Goal: Transaction & Acquisition: Register for event/course

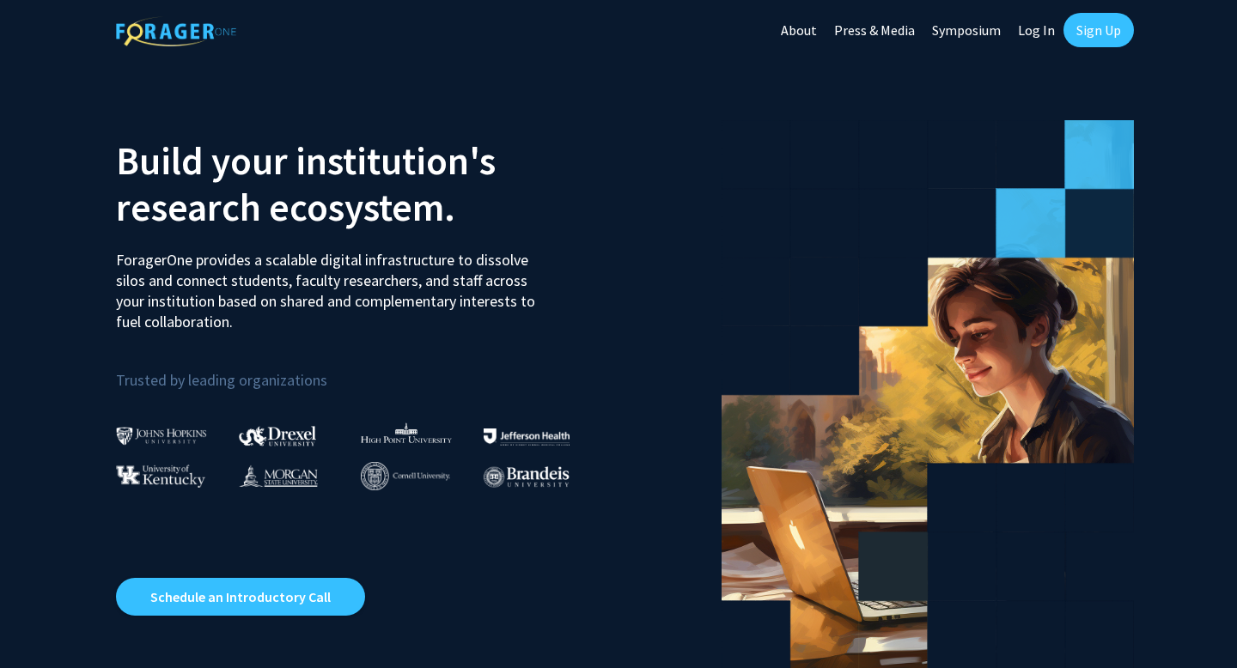
click at [1098, 41] on link "Sign Up" at bounding box center [1098, 30] width 70 height 34
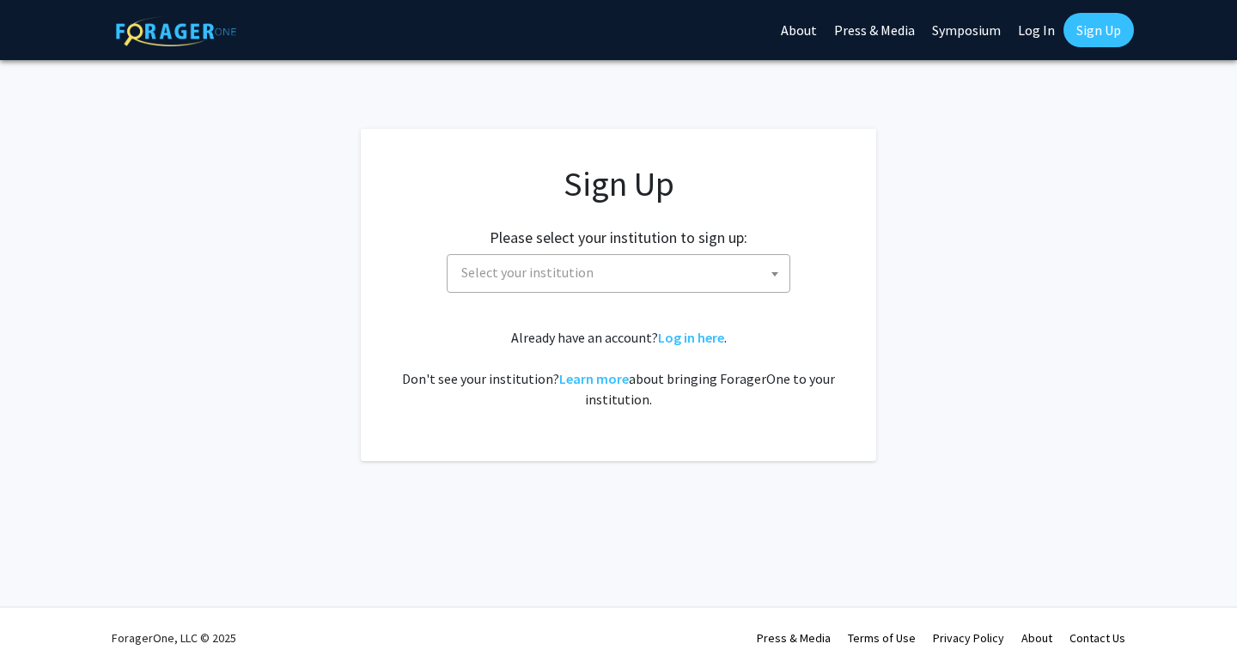
click at [773, 255] on span at bounding box center [774, 274] width 17 height 38
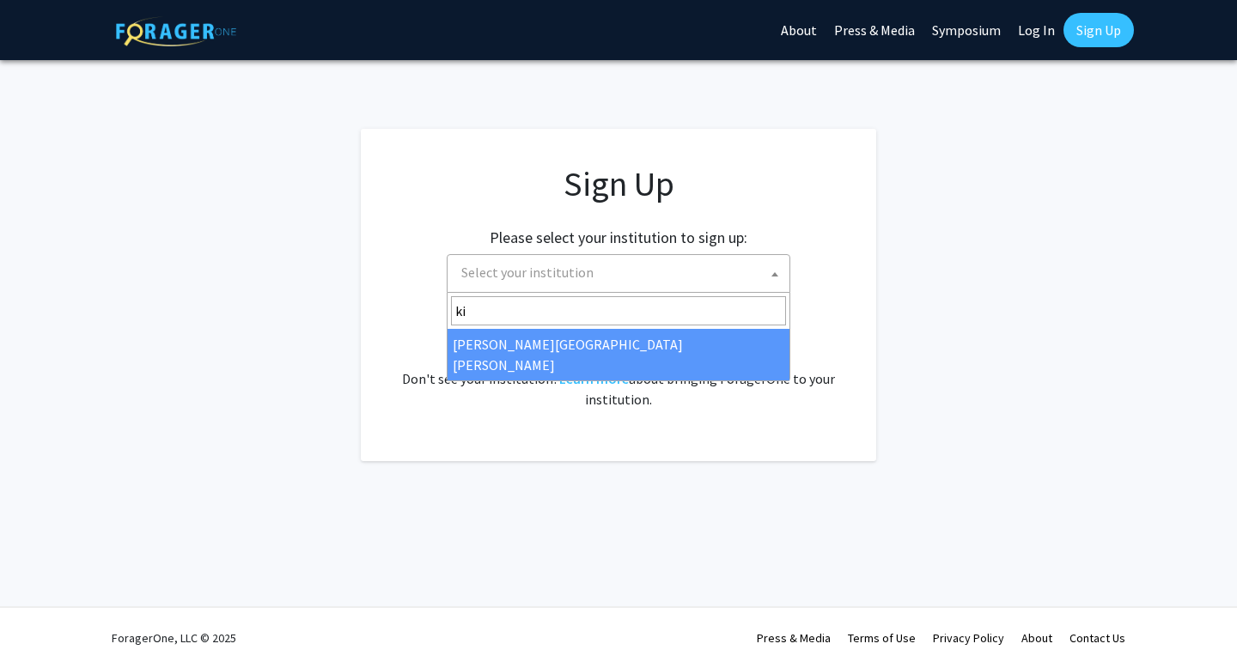
type input "k"
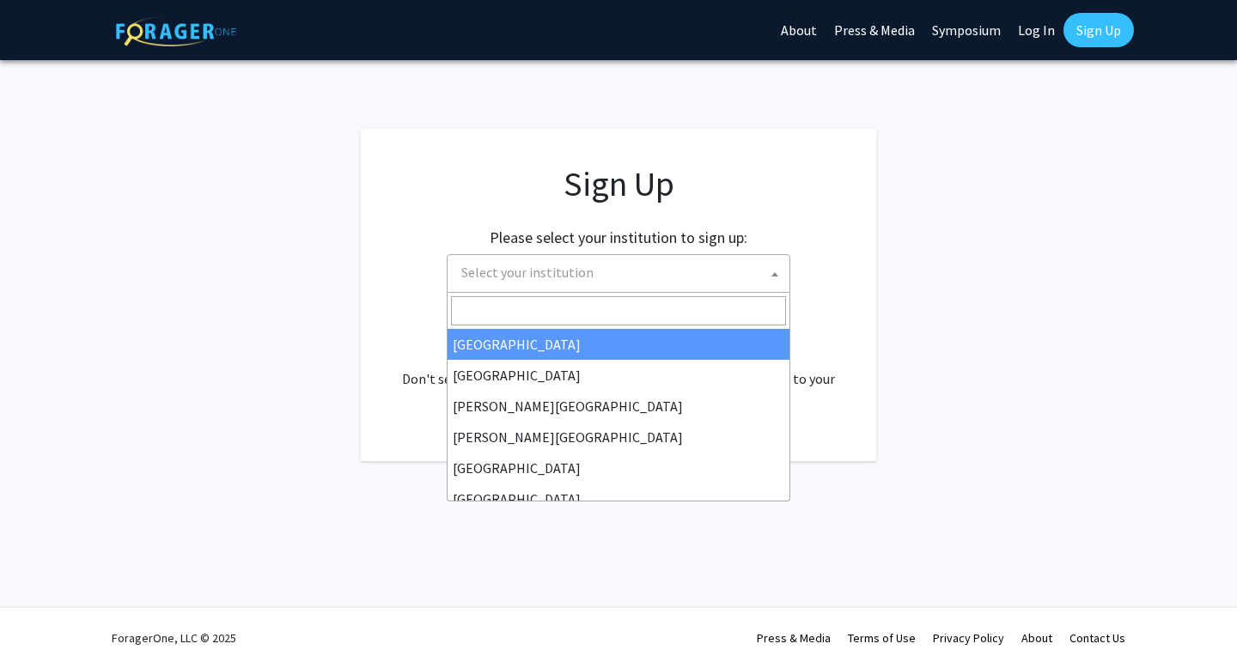
type input "j"
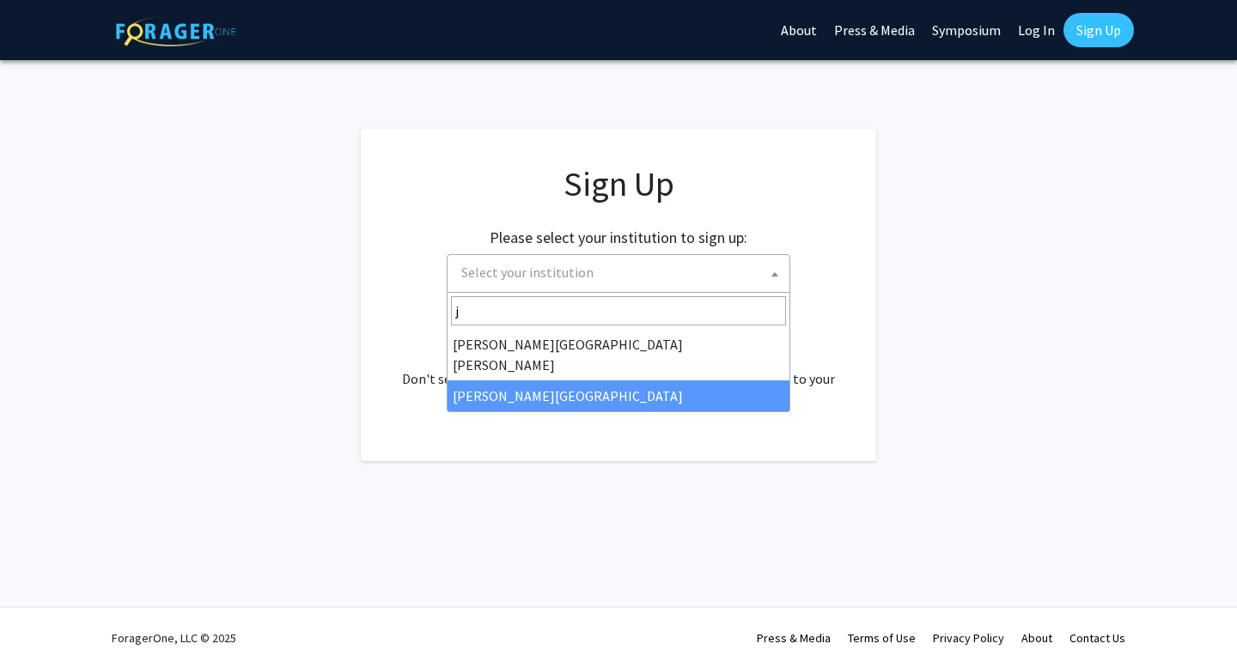
select select "24"
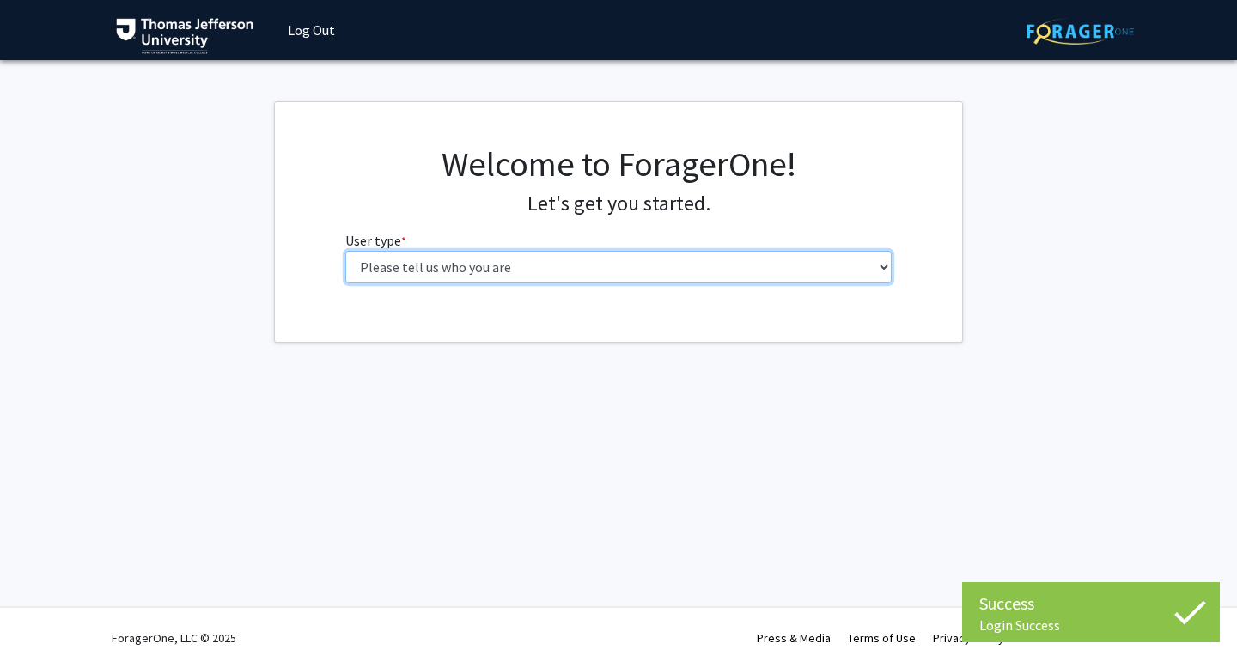
click at [556, 258] on select "Please tell us who you are Undergraduate Student Master's Student Doctoral Cand…" at bounding box center [618, 267] width 547 height 33
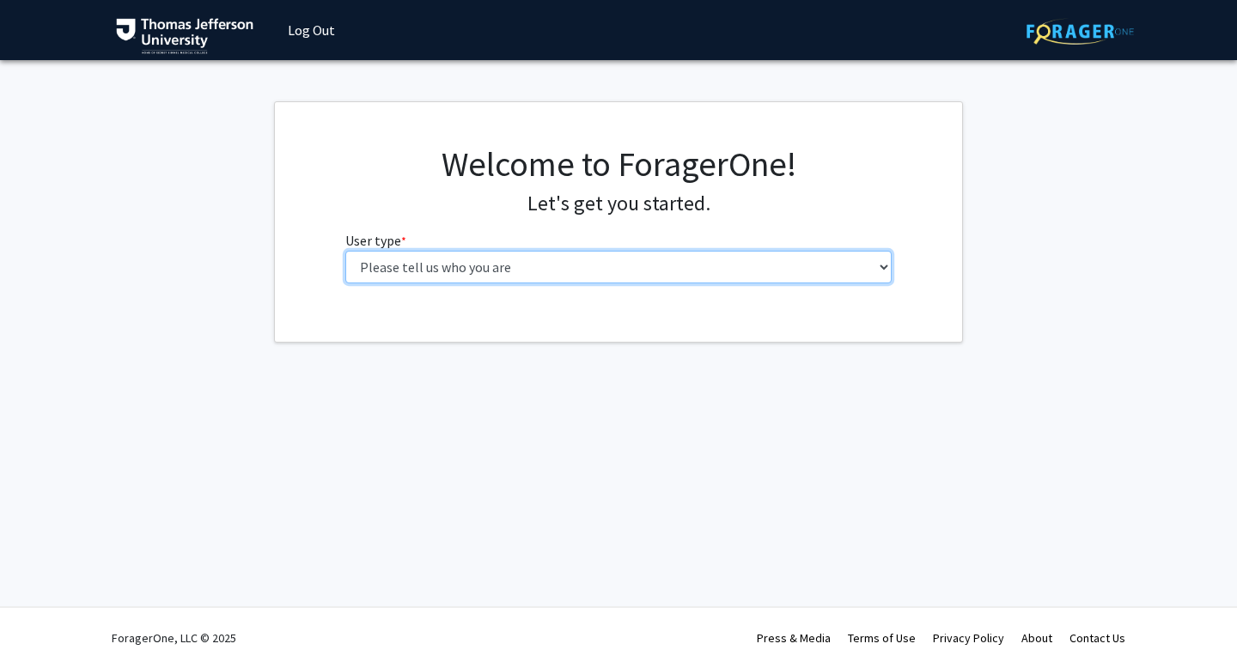
select select "3: doc"
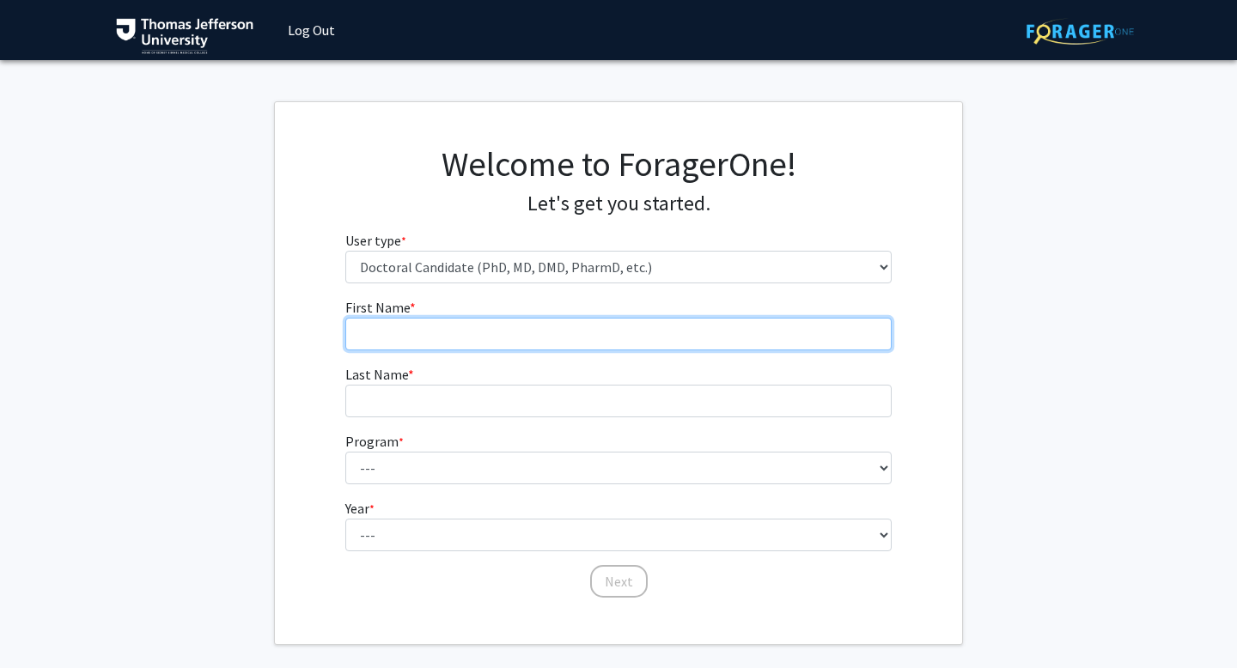
click at [628, 336] on input "First Name * required" at bounding box center [618, 334] width 547 height 33
type input "Ayobami"
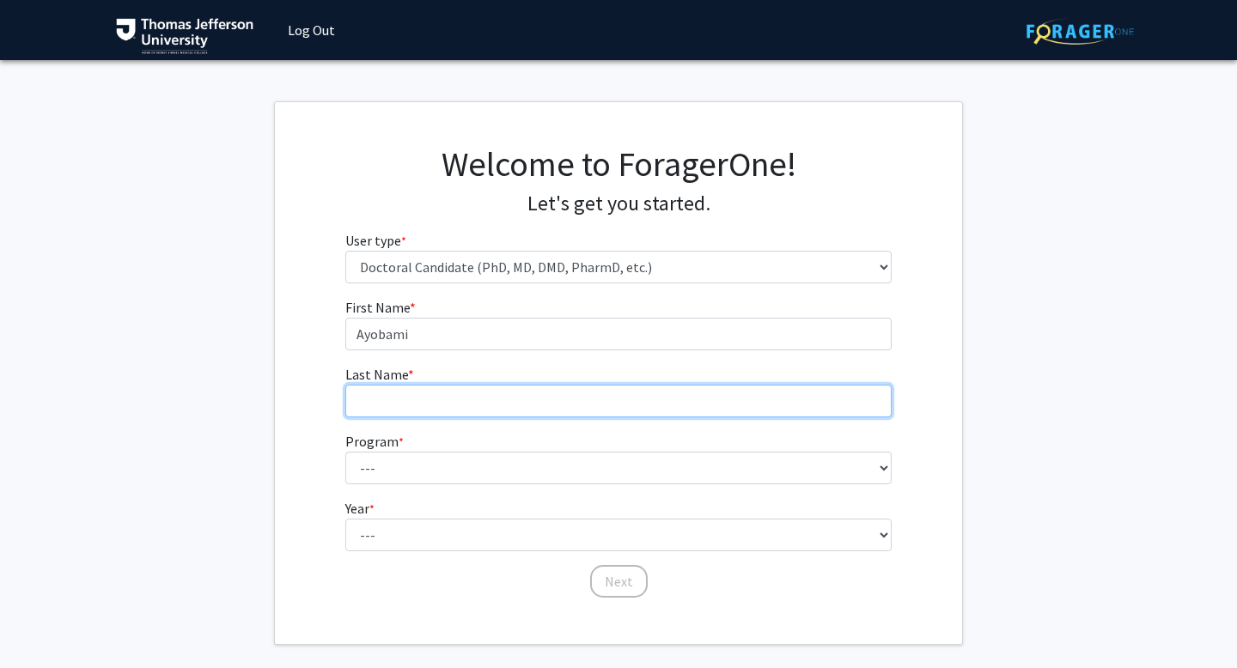
type input "Adeola"
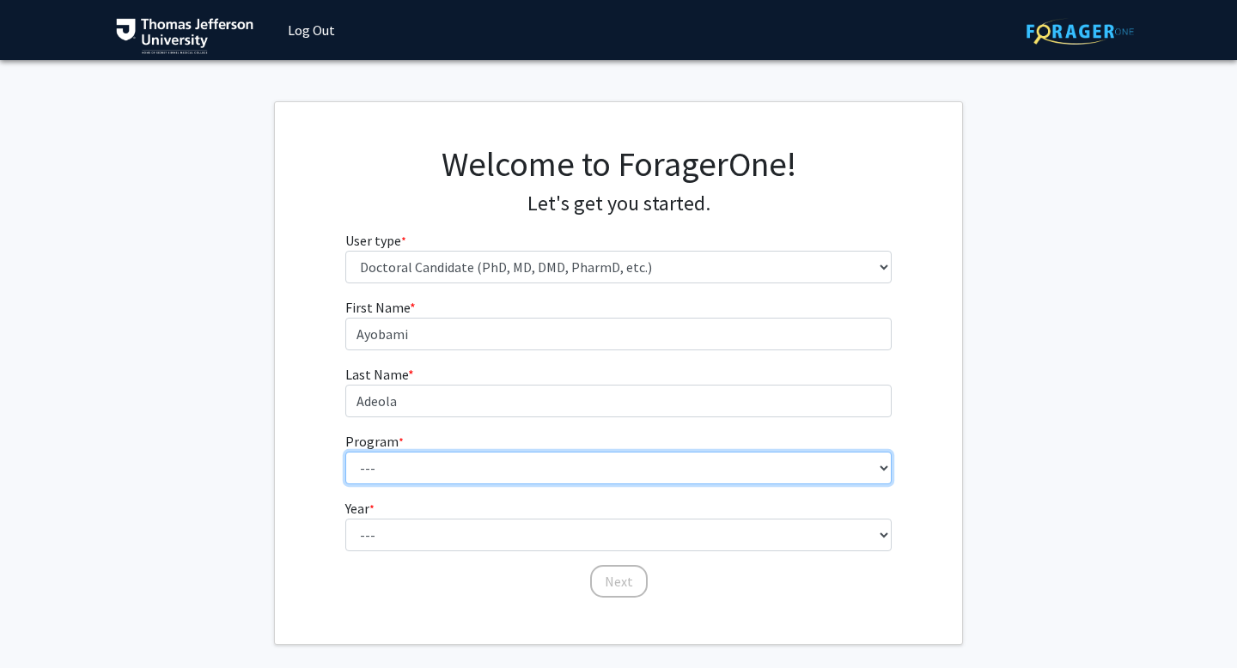
click at [520, 457] on select "--- Accelerated 3+3 BS in Health Sciences/Doctor of Occupational Therapy Accele…" at bounding box center [618, 468] width 547 height 33
select select "35: 815"
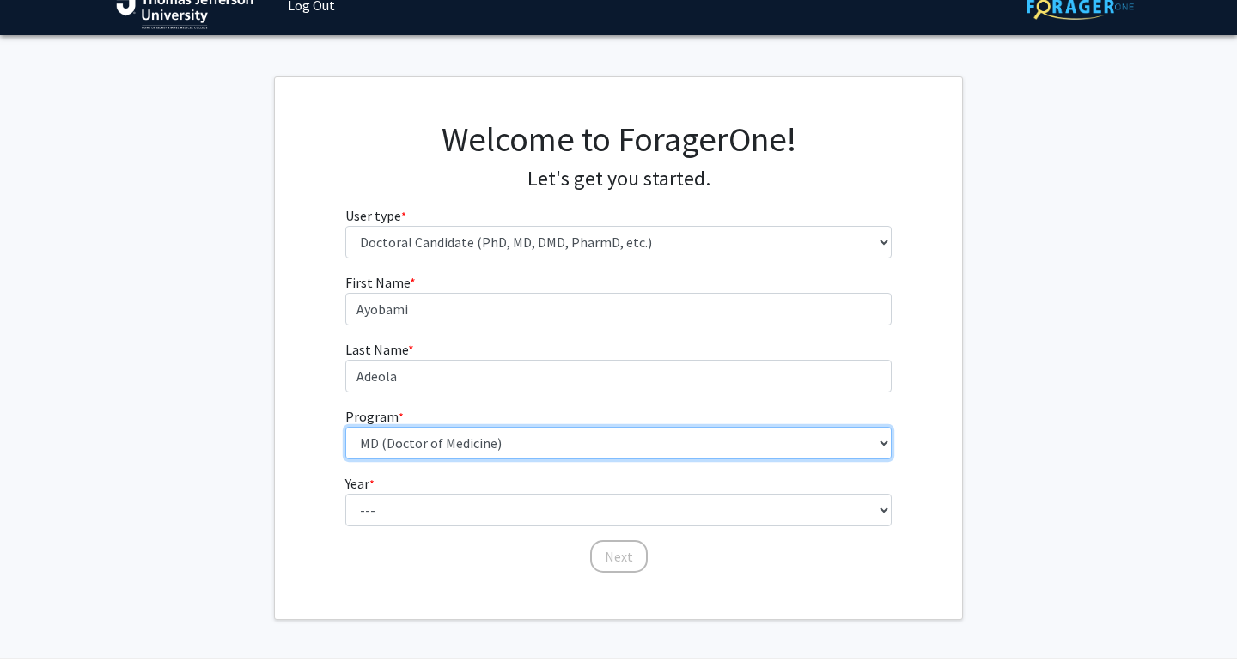
scroll to position [30, 0]
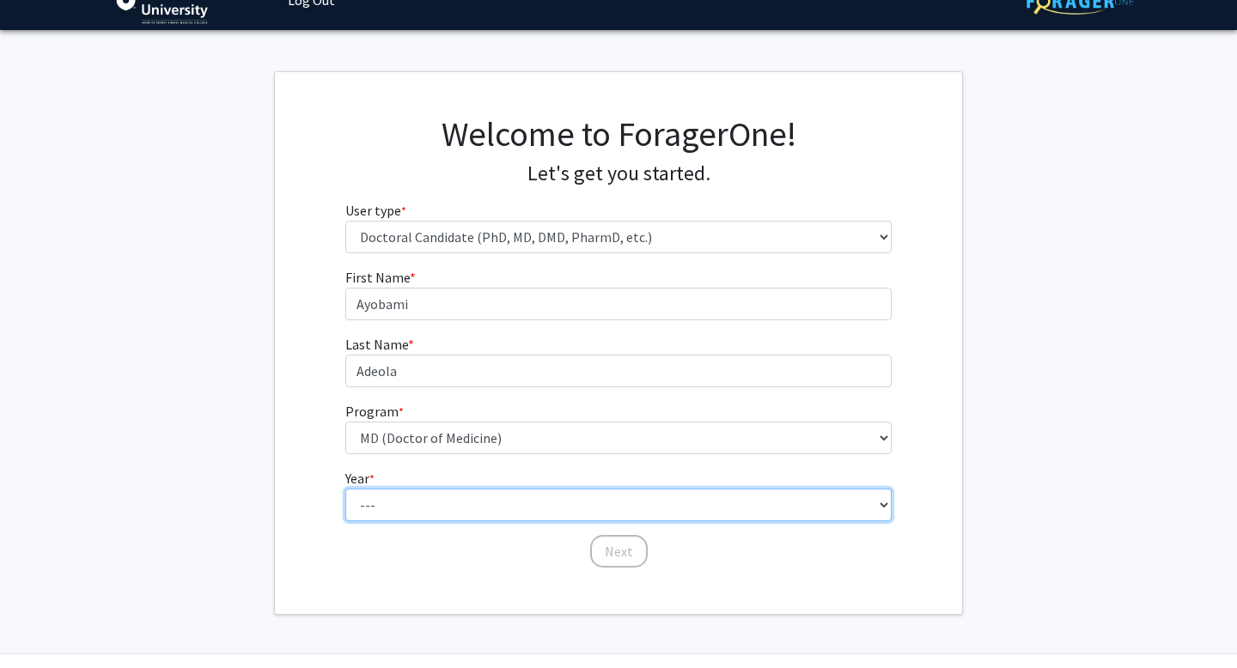
click at [493, 514] on select "--- First Year Second Year Third Year Fourth Year Fifth Year Sixth Year Seventh…" at bounding box center [618, 505] width 547 height 33
select select "1: first_year"
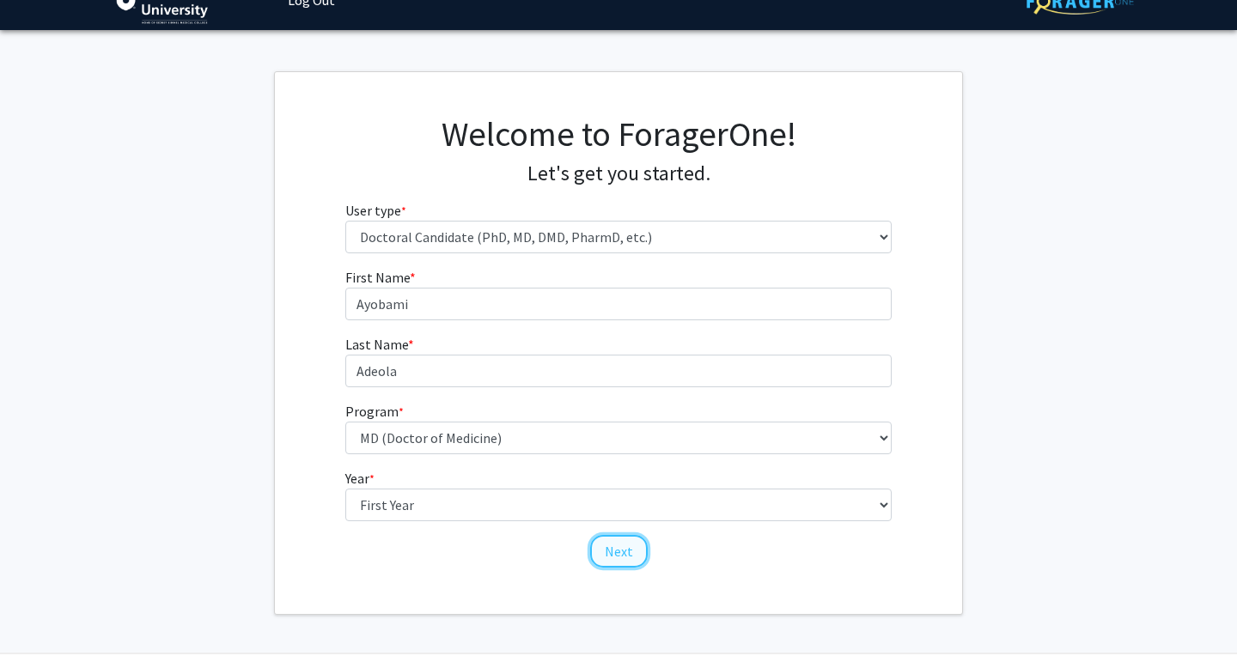
click at [618, 559] on button "Next" at bounding box center [619, 551] width 58 height 33
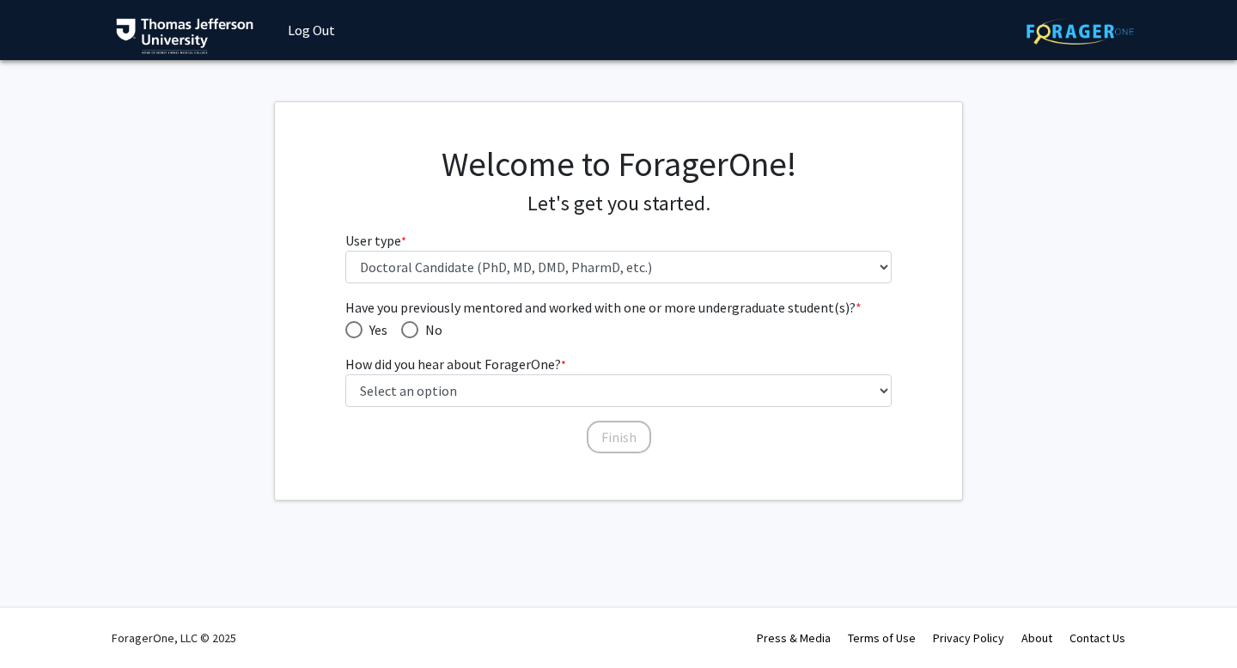
scroll to position [0, 0]
click at [414, 337] on label "No" at bounding box center [421, 329] width 41 height 21
click at [414, 337] on input "No" at bounding box center [409, 329] width 17 height 17
radio input "true"
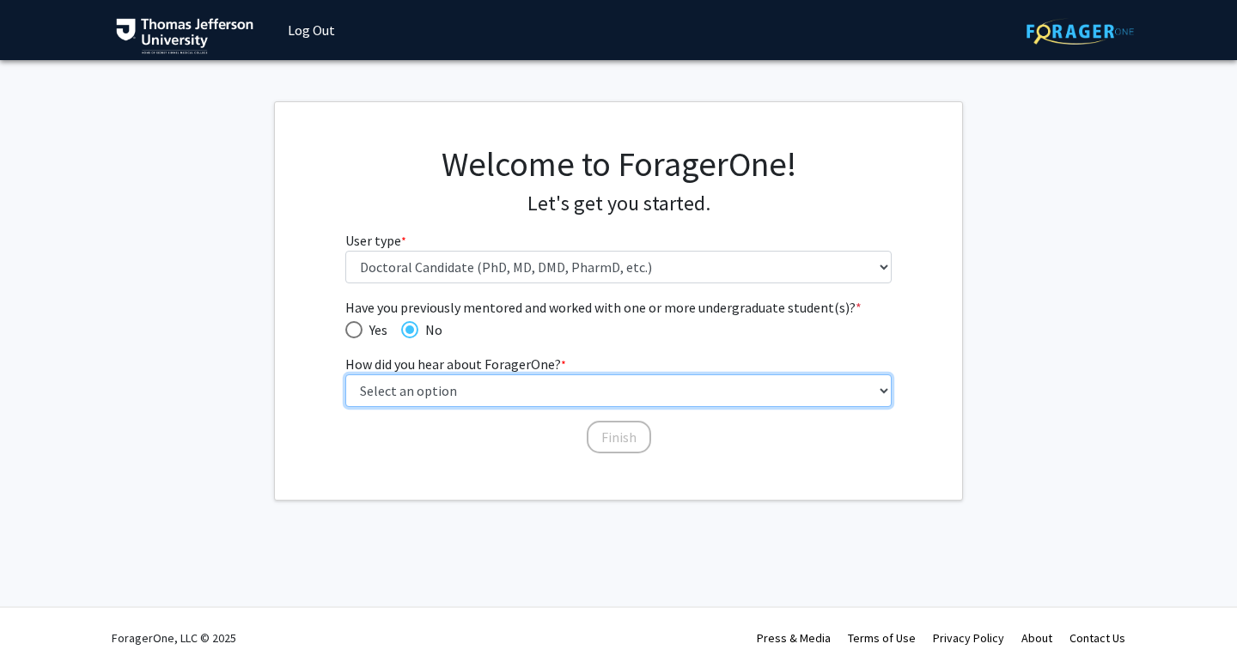
click at [417, 385] on select "Select an option Peer/student recommendation Faculty/staff recommendation Unive…" at bounding box center [618, 390] width 547 height 33
select select "2: faculty_recommendation"
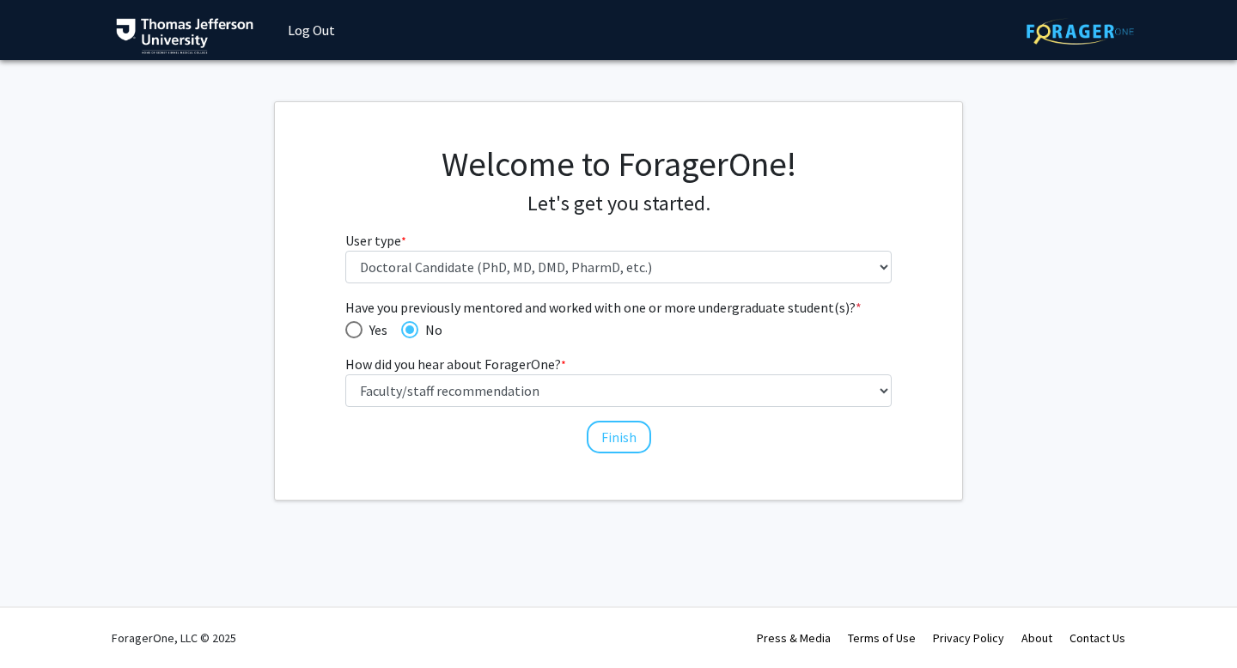
click at [477, 436] on div "Finish" at bounding box center [618, 429] width 547 height 17
click at [599, 443] on button "Finish" at bounding box center [619, 437] width 64 height 33
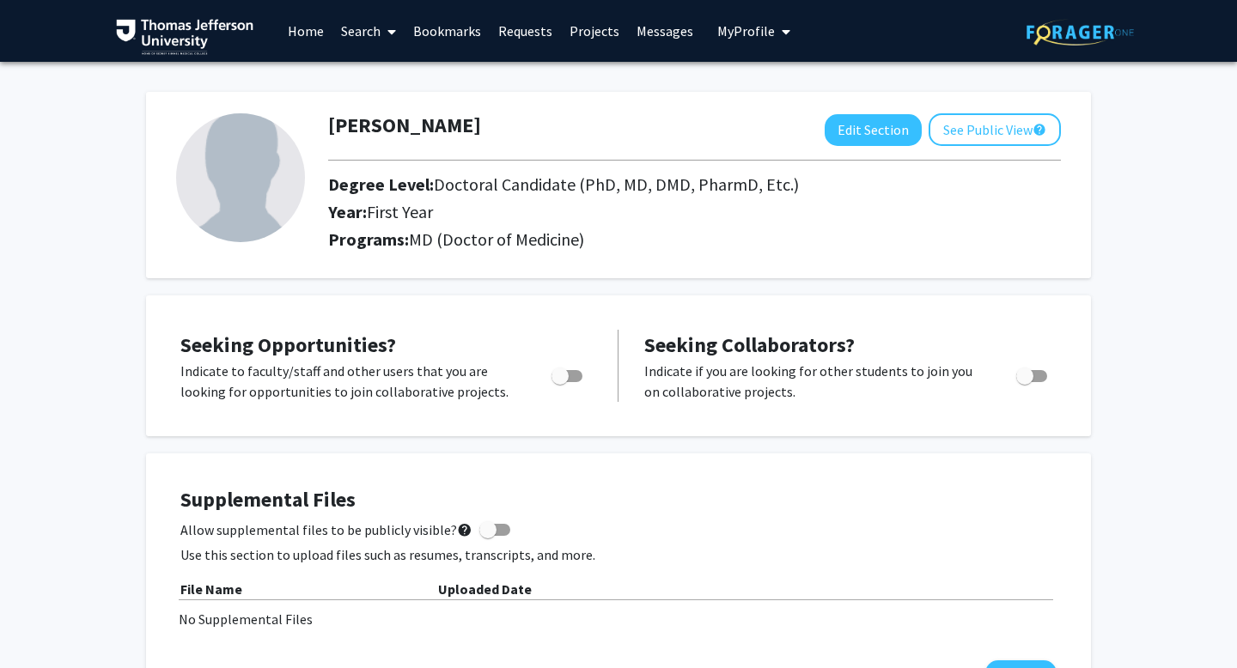
click at [587, 40] on link "Projects" at bounding box center [594, 31] width 67 height 60
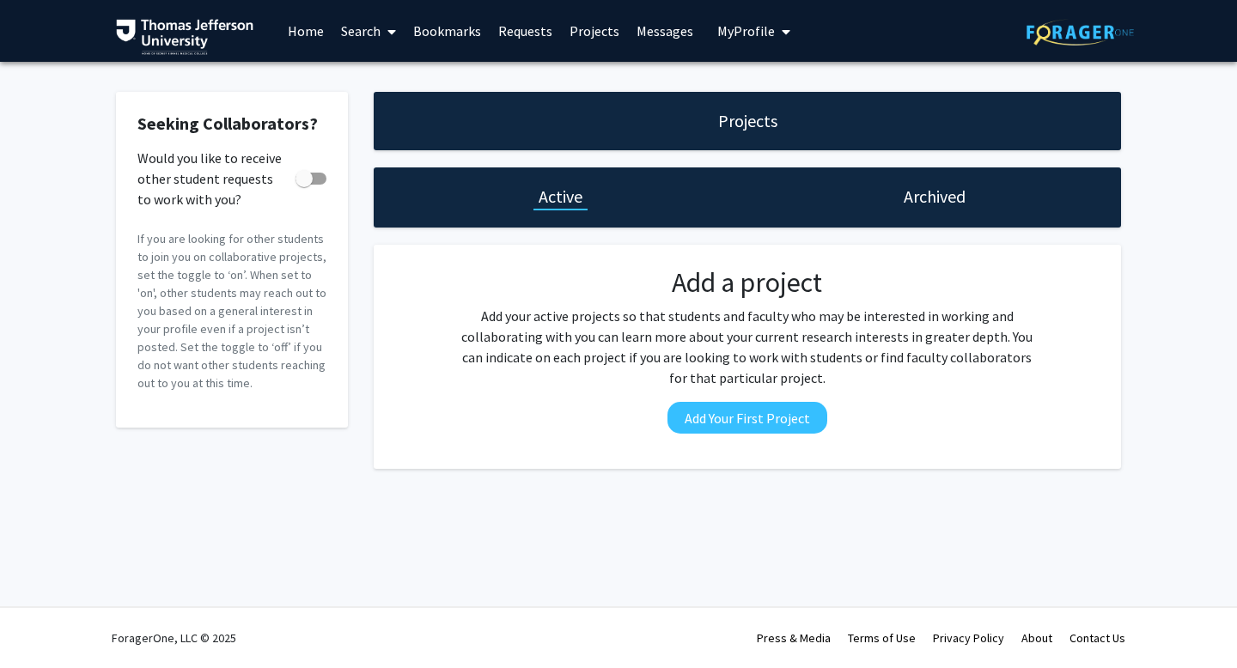
click at [366, 27] on link "Search" at bounding box center [368, 31] width 72 height 60
click at [399, 84] on span "Faculty/Staff" at bounding box center [395, 79] width 126 height 34
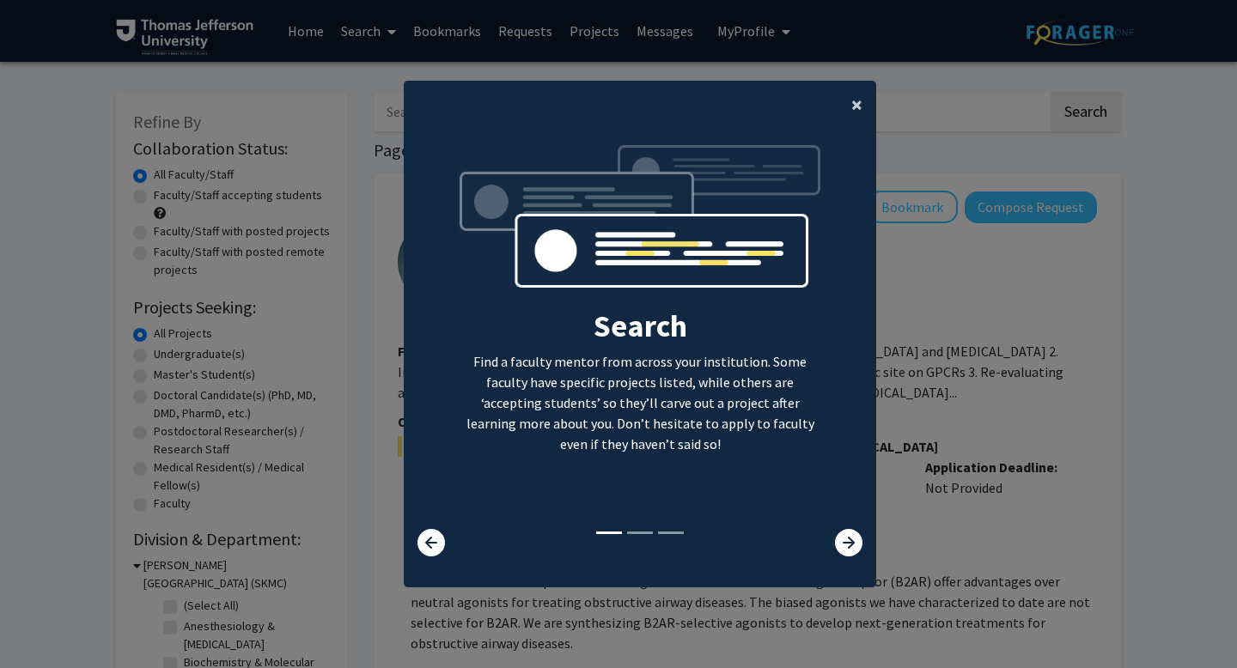
click at [849, 115] on button "×" at bounding box center [856, 105] width 39 height 48
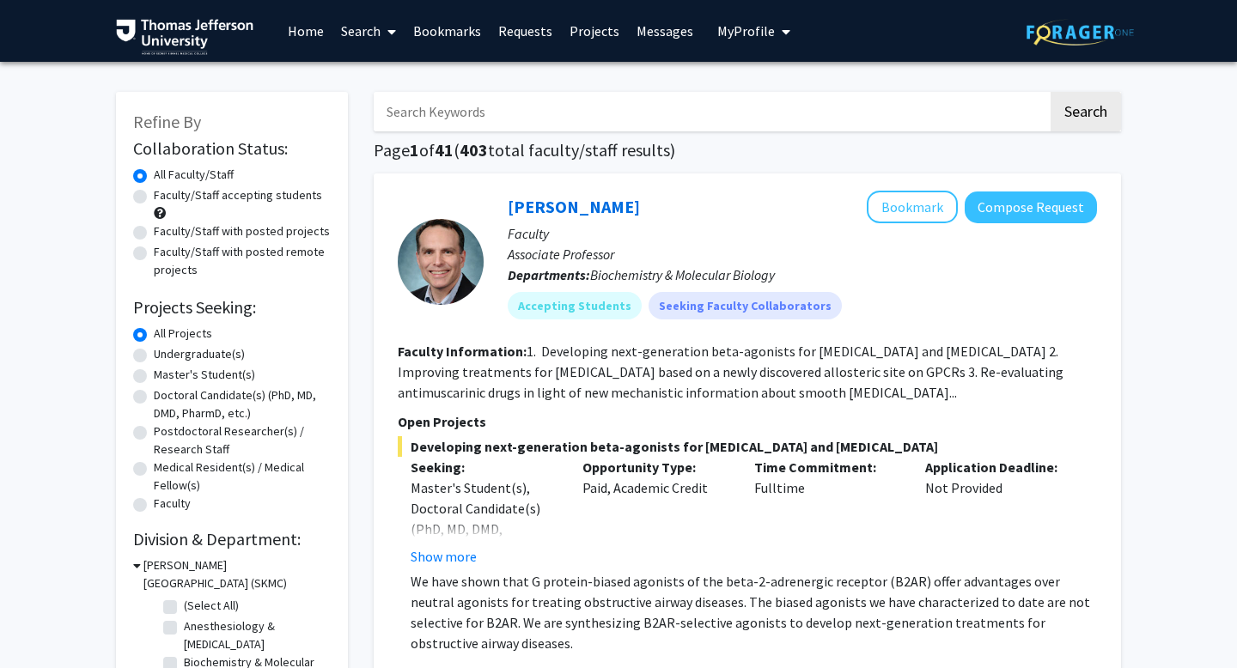
click at [244, 398] on label "Doctoral Candidate(s) (PhD, MD, DMD, PharmD, etc.)" at bounding box center [242, 404] width 177 height 36
click at [165, 398] on input "Doctoral Candidate(s) (PhD, MD, DMD, PharmD, etc.)" at bounding box center [159, 391] width 11 height 11
radio input "true"
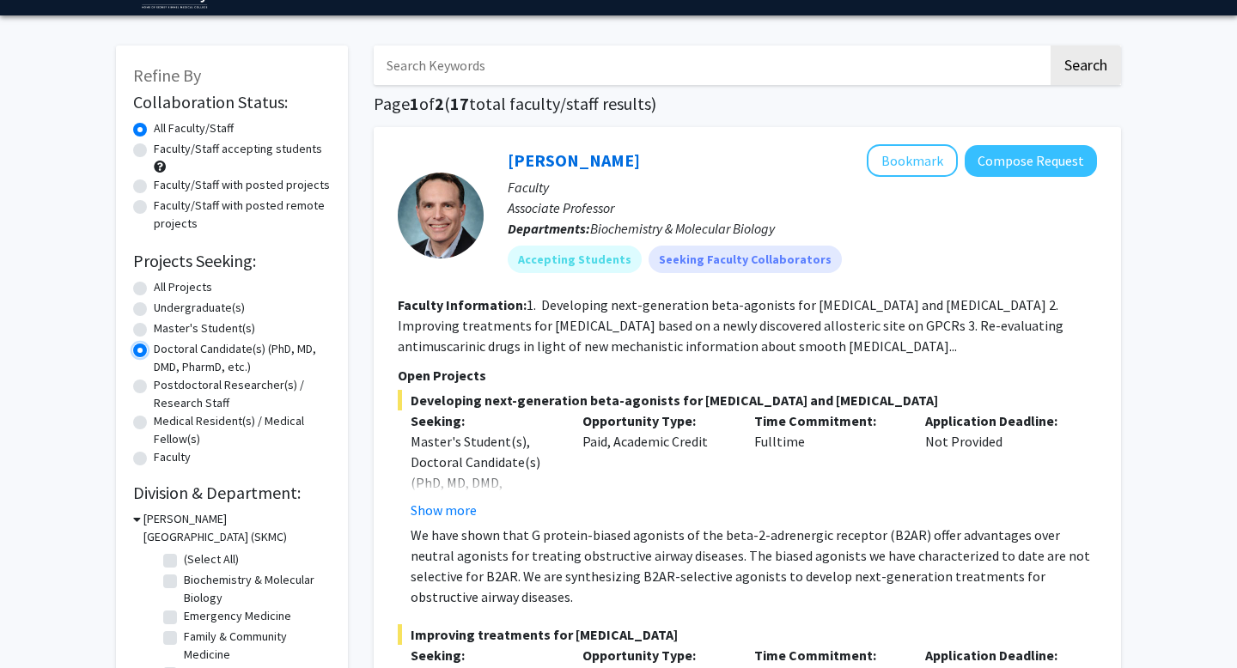
scroll to position [36, 0]
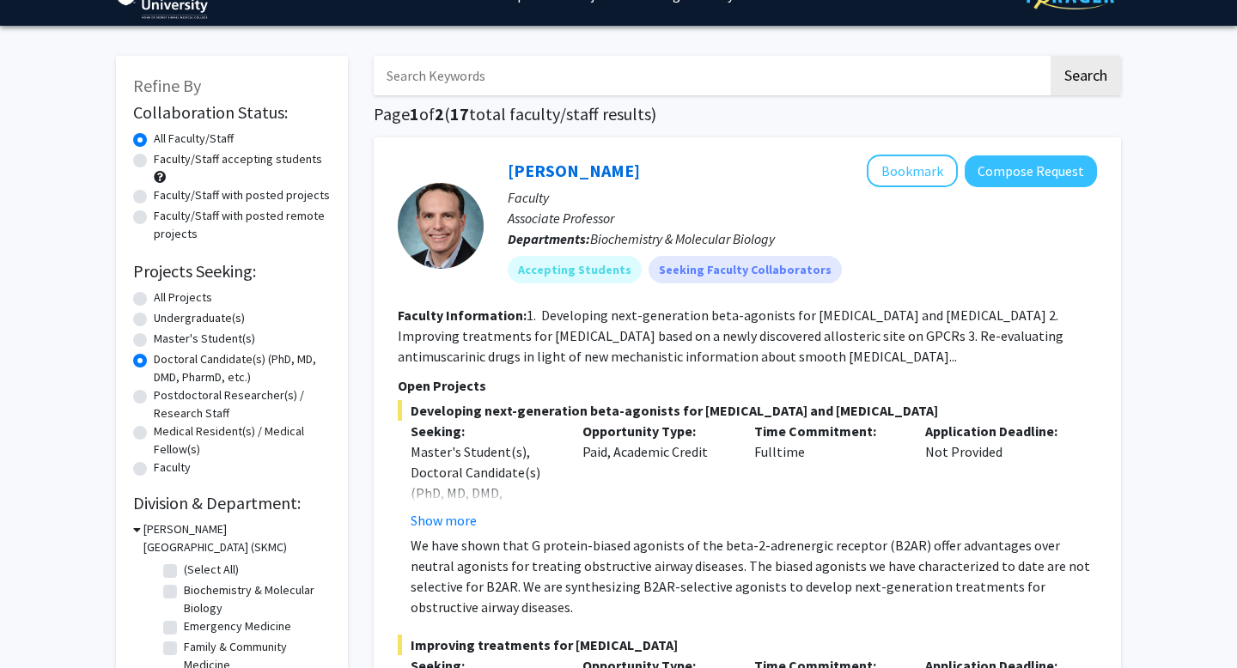
click at [282, 169] on div "Faculty/Staff accepting students" at bounding box center [232, 168] width 198 height 36
click at [283, 157] on label "Faculty/Staff accepting students" at bounding box center [238, 159] width 168 height 18
click at [165, 157] on input "Faculty/Staff accepting students" at bounding box center [159, 155] width 11 height 11
radio input "true"
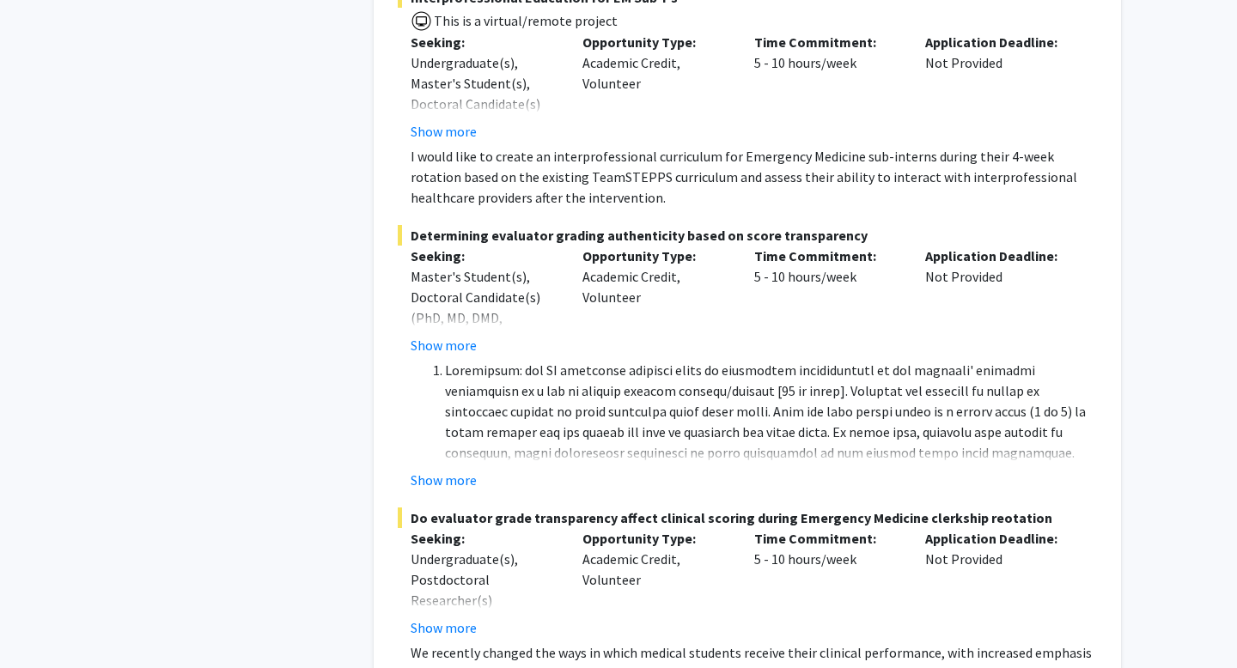
scroll to position [4002, 0]
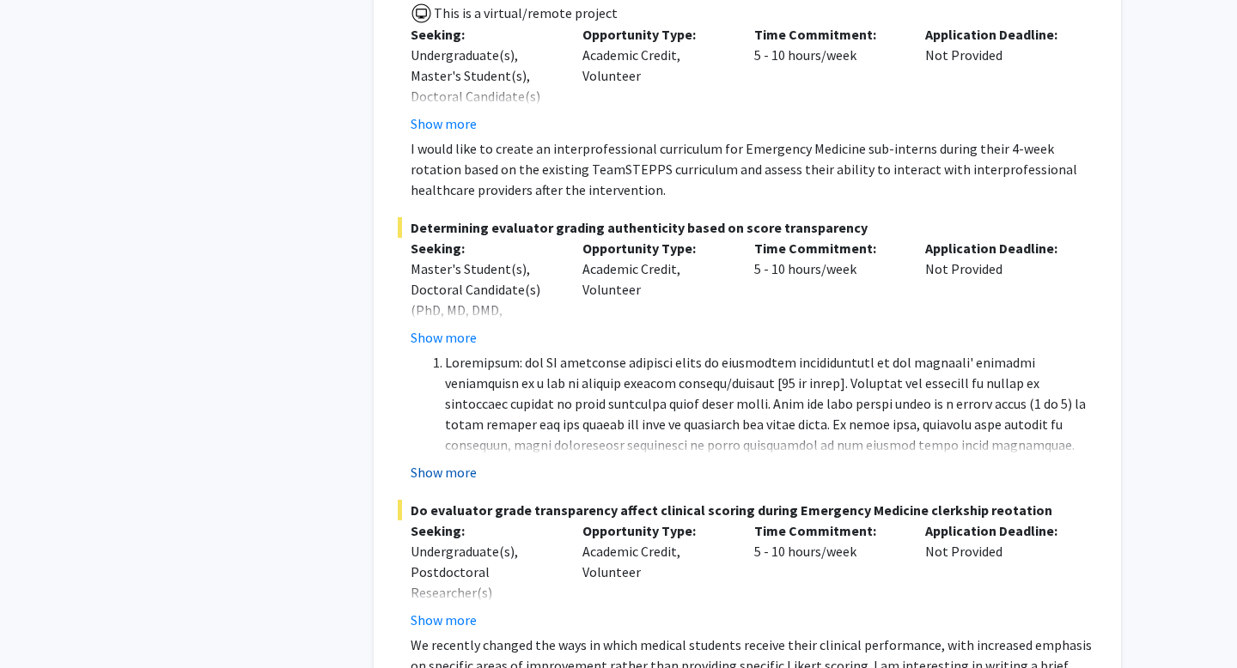
click at [471, 462] on button "Show more" at bounding box center [443, 472] width 66 height 21
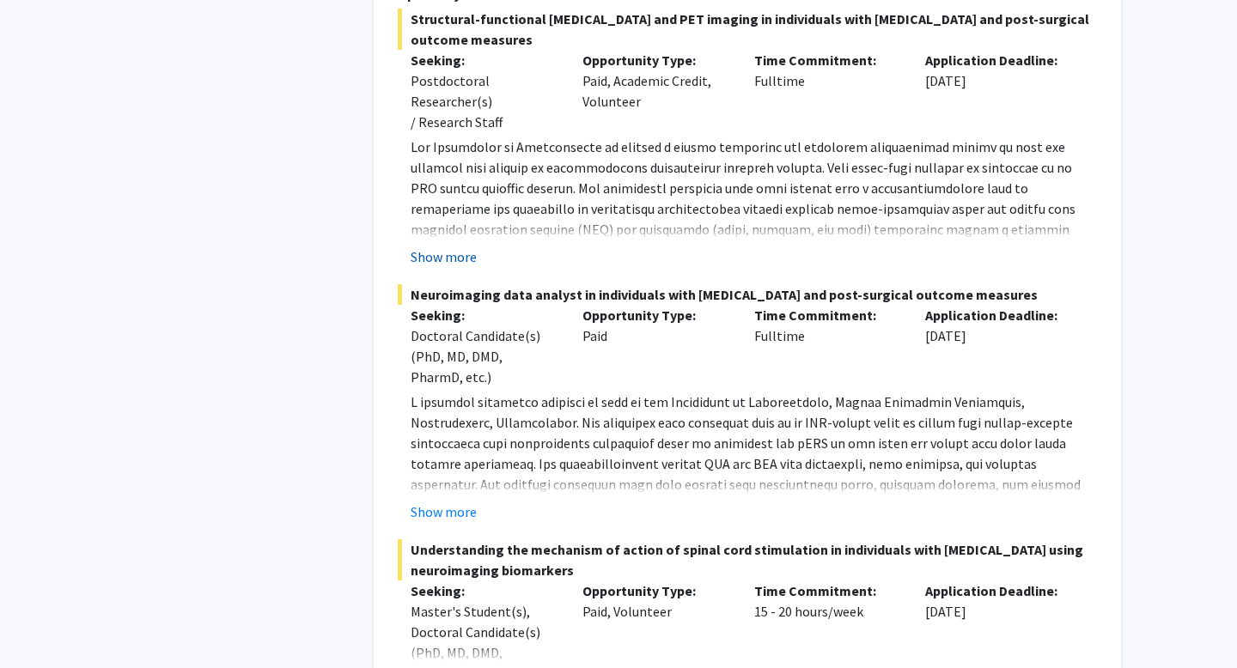
scroll to position [5616, 0]
